Goal: Find specific page/section: Find specific page/section

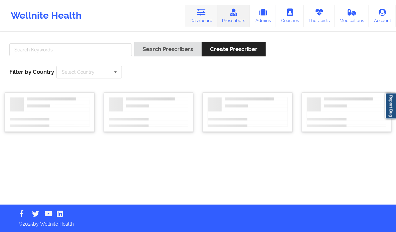
click at [200, 17] on link "Dashboard" at bounding box center [201, 16] width 32 height 22
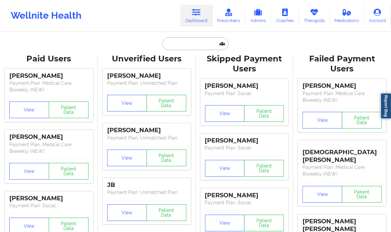
click at [180, 45] on input "text" at bounding box center [195, 43] width 66 height 13
paste input "a [EMAIL_ADDRESS][DOMAIN_NAME]"
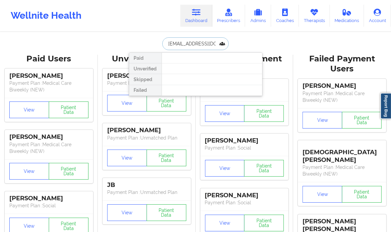
click at [180, 45] on input "a [EMAIL_ADDRESS][DOMAIN_NAME]" at bounding box center [195, 43] width 66 height 13
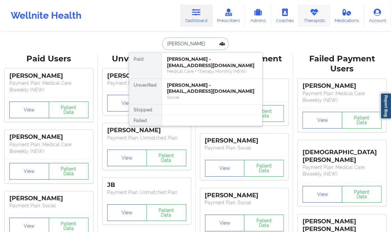
type input "[PERSON_NAME]"
click at [211, 62] on div "[PERSON_NAME] - [EMAIL_ADDRESS][DOMAIN_NAME]" at bounding box center [211, 62] width 89 height 12
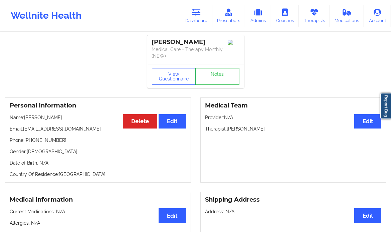
drag, startPoint x: 152, startPoint y: 39, endPoint x: 211, endPoint y: 41, distance: 59.2
click at [211, 41] on div "[PERSON_NAME]" at bounding box center [195, 42] width 87 height 8
copy div "[PERSON_NAME]"
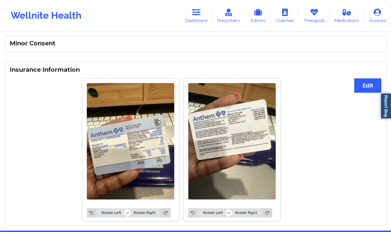
scroll to position [405, 0]
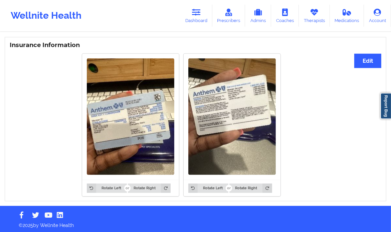
click at [122, 124] on img at bounding box center [130, 116] width 87 height 117
click at [209, 113] on img at bounding box center [231, 116] width 87 height 117
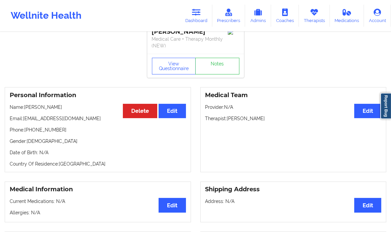
scroll to position [0, 0]
